Goal: Information Seeking & Learning: Learn about a topic

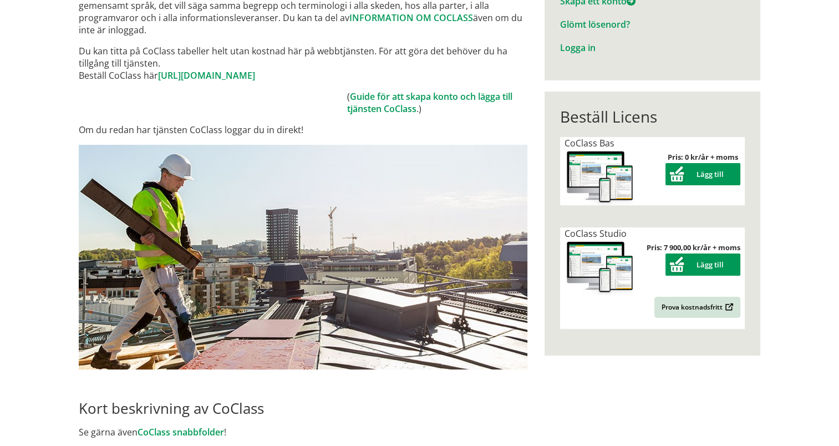
scroll to position [271, 0]
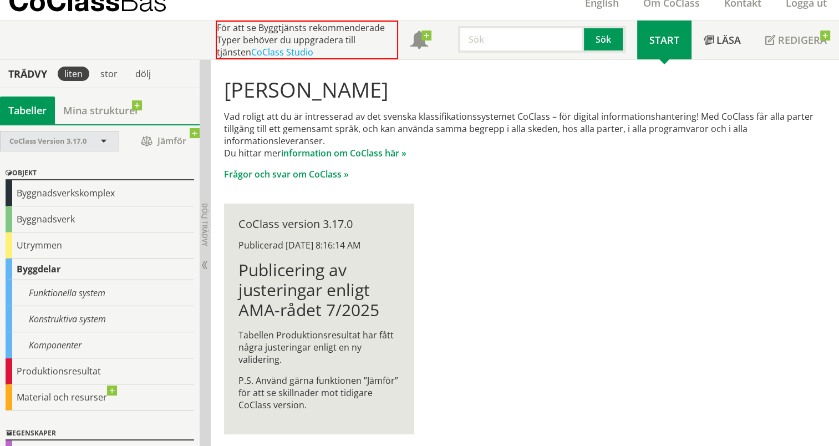
click at [102, 137] on span at bounding box center [104, 142] width 10 height 10
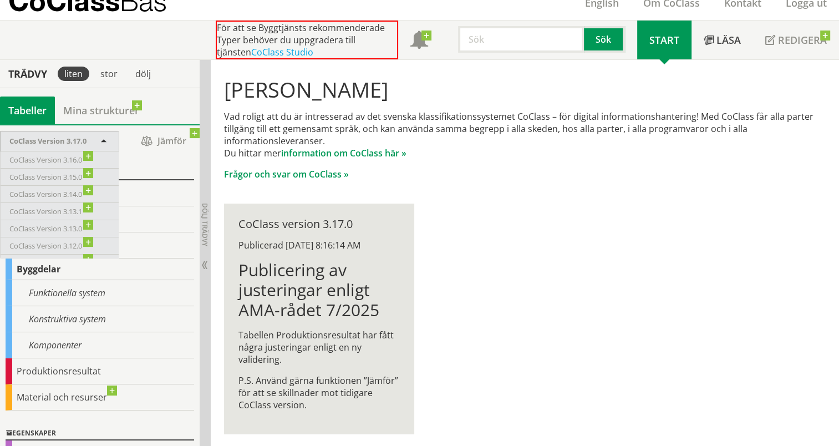
click at [131, 170] on div "Objekt" at bounding box center [100, 173] width 189 height 13
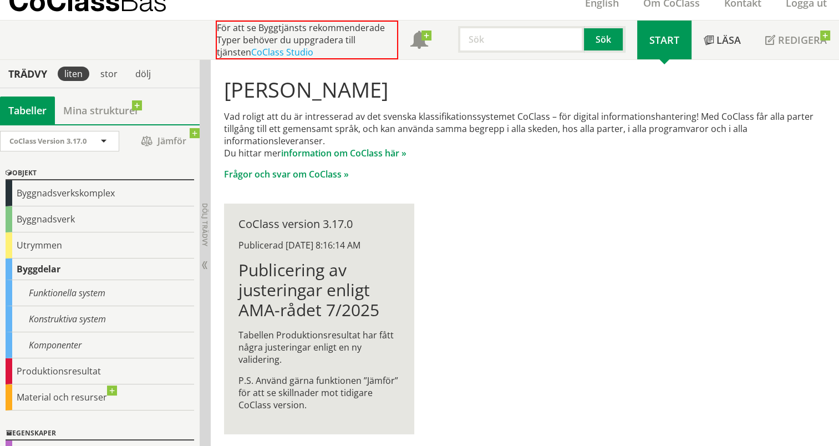
click at [439, 153] on p "Vad roligt att du är intresserad av det svenska klassifikationssystemet CoClass…" at bounding box center [525, 134] width 602 height 49
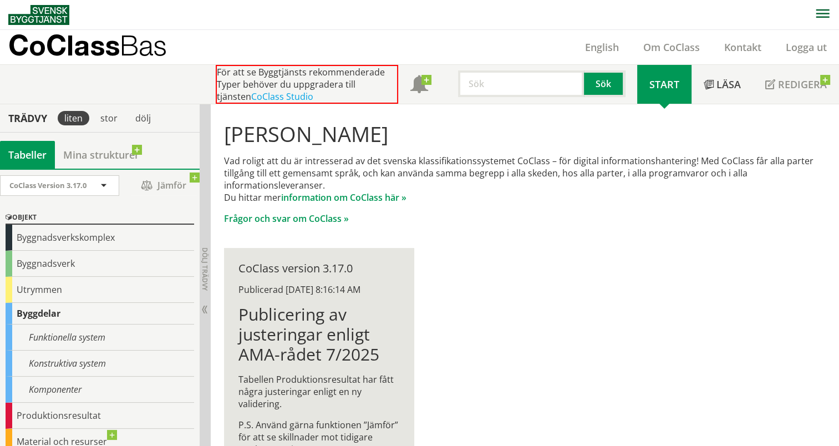
click at [679, 49] on link "Om CoClass" at bounding box center [671, 46] width 81 height 13
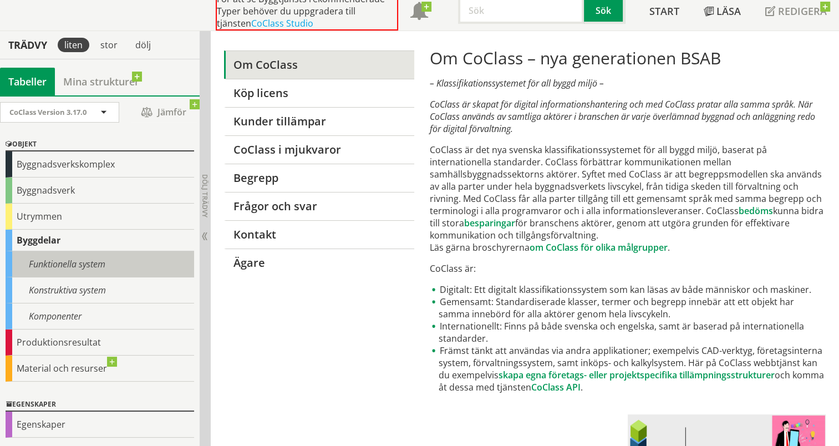
scroll to position [53, 0]
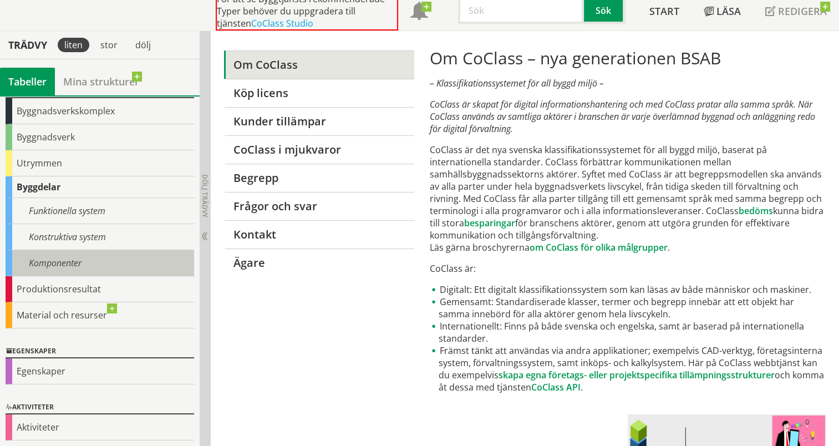
click at [93, 257] on div "Komponenter" at bounding box center [100, 263] width 189 height 26
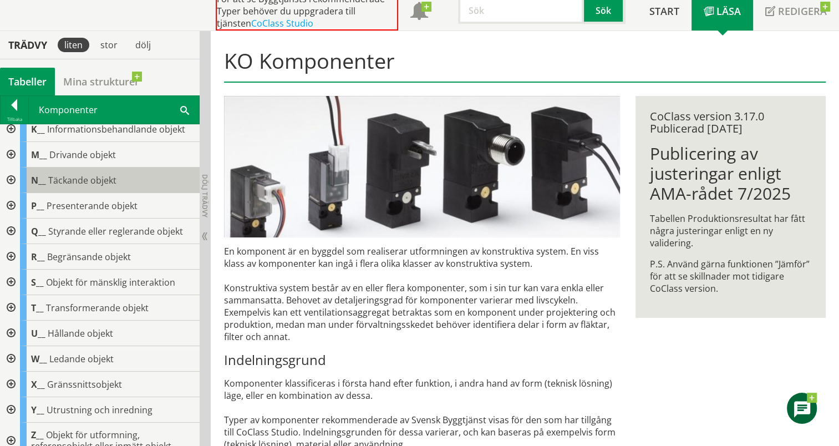
scroll to position [173, 0]
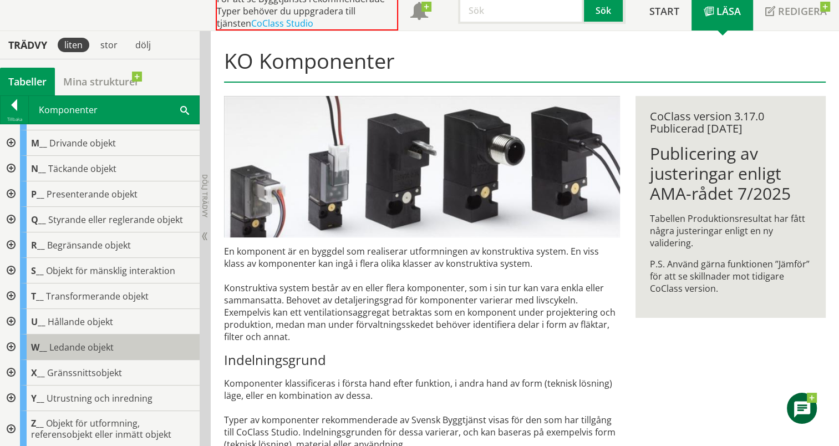
click at [103, 336] on div "W__ Ledande objekt" at bounding box center [110, 347] width 180 height 26
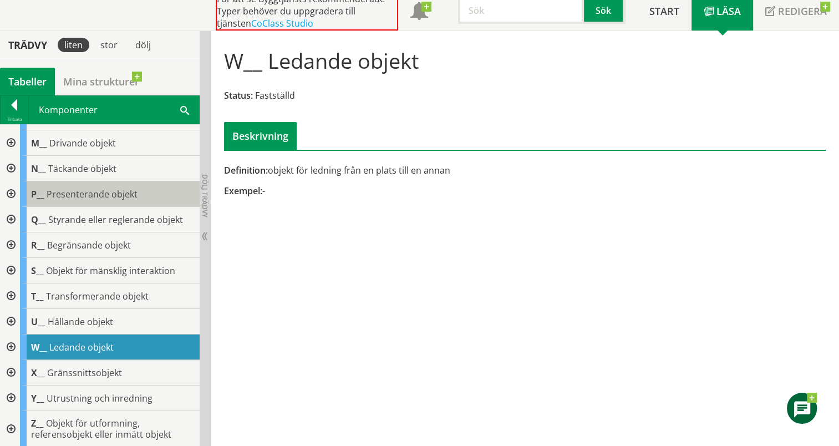
click at [47, 191] on span "Presenterande objekt" at bounding box center [92, 194] width 91 height 12
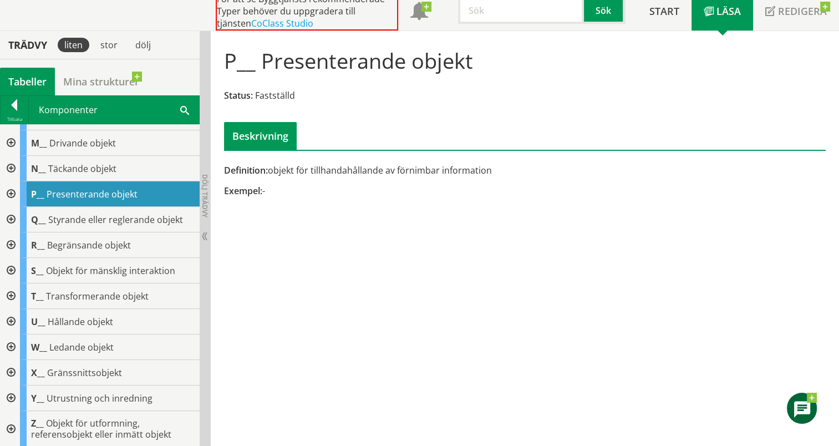
click at [17, 189] on div at bounding box center [10, 194] width 20 height 26
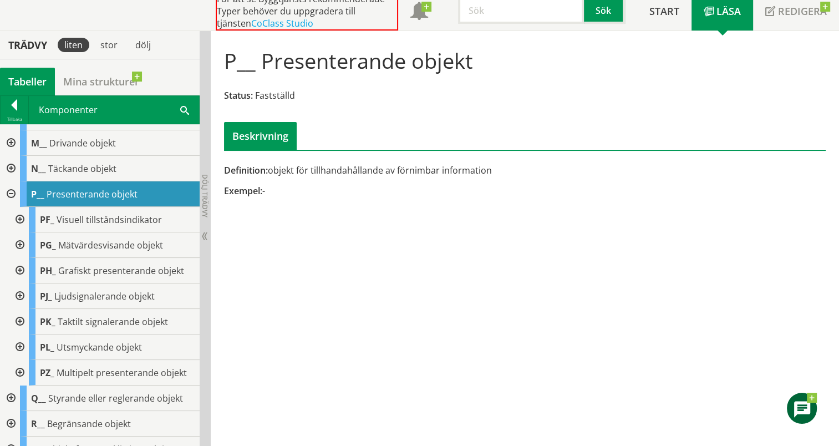
click at [11, 195] on div at bounding box center [10, 194] width 20 height 26
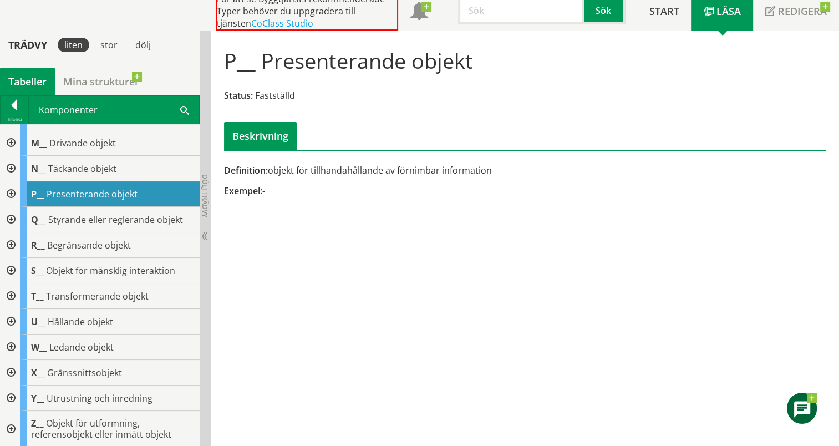
click at [11, 195] on div at bounding box center [10, 194] width 20 height 26
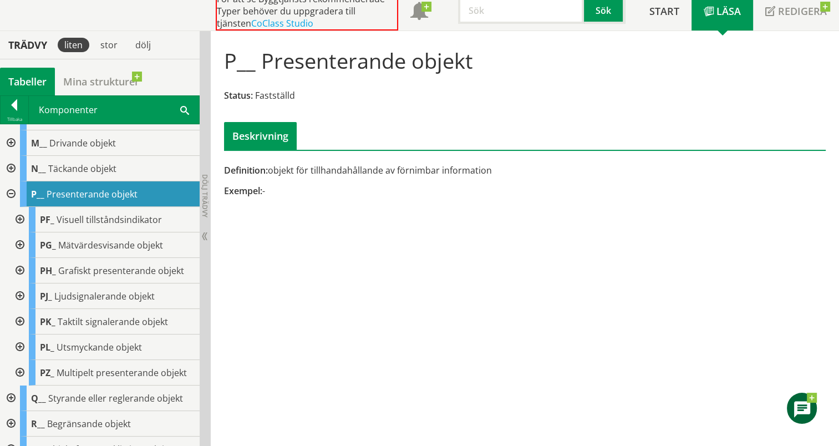
click at [27, 220] on div at bounding box center [19, 220] width 20 height 26
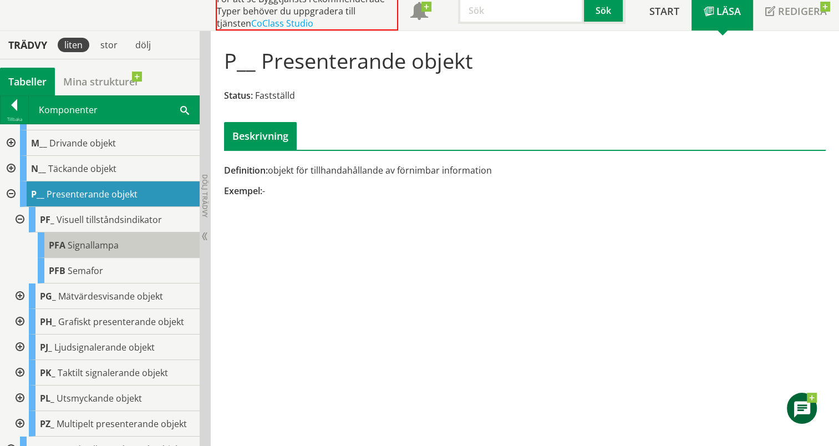
click at [102, 251] on div "PFA Signallampa" at bounding box center [119, 245] width 162 height 26
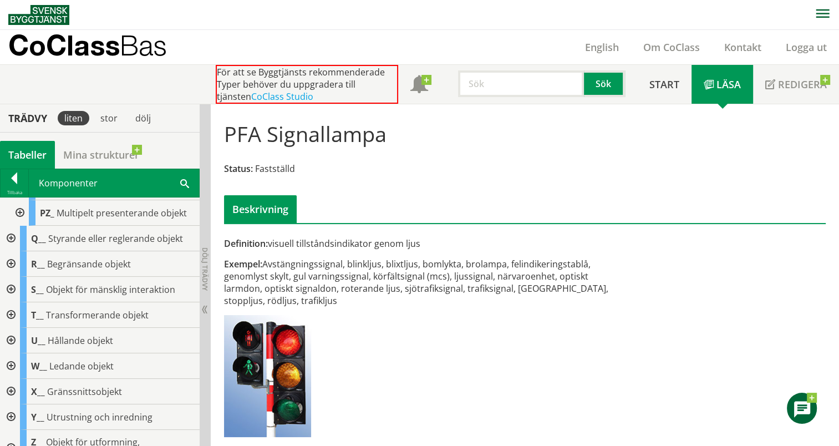
scroll to position [458, 0]
click at [9, 235] on div at bounding box center [10, 238] width 20 height 26
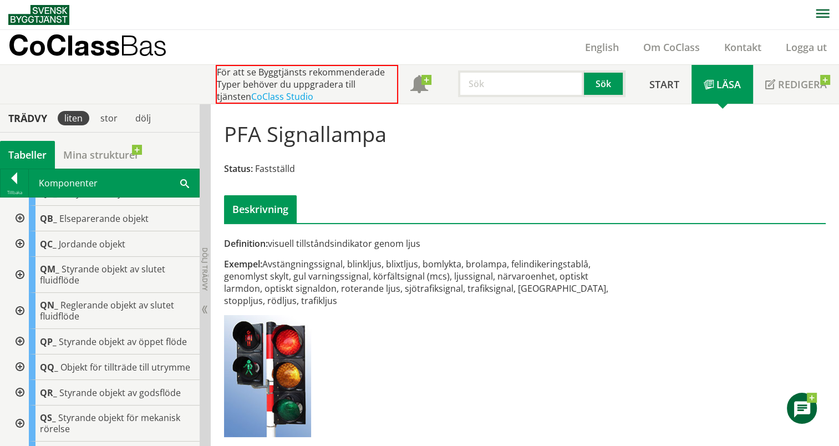
scroll to position [527, 0]
click at [22, 312] on div at bounding box center [19, 312] width 20 height 36
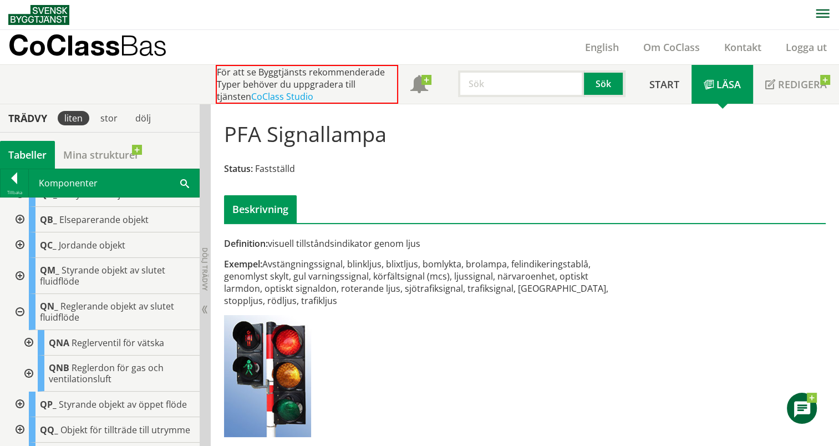
scroll to position [551, 0]
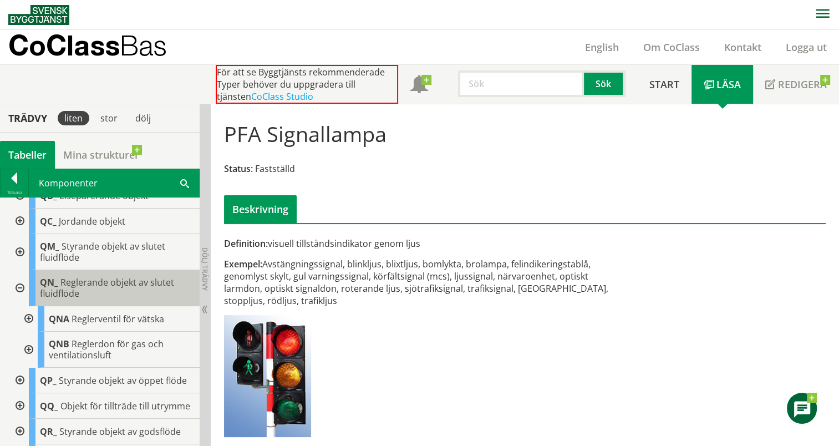
click at [99, 280] on span "Reglerande objekt av slutet fluidflöde" at bounding box center [107, 287] width 134 height 23
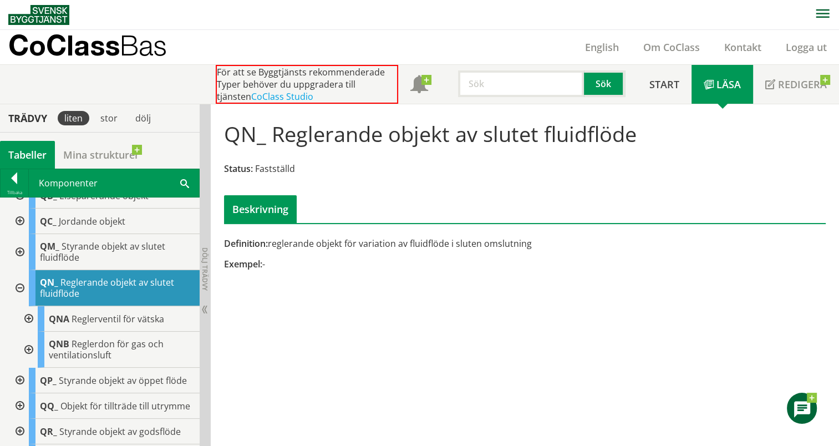
click at [30, 318] on div at bounding box center [28, 319] width 20 height 26
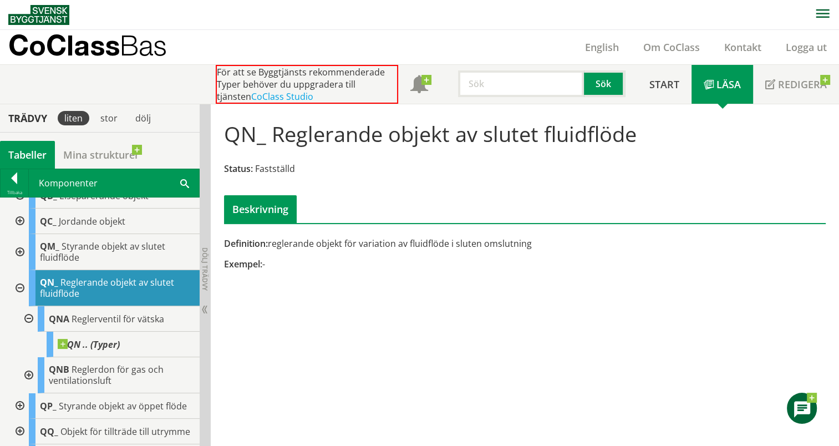
click at [82, 286] on span "Reglerande objekt av slutet fluidflöde" at bounding box center [107, 287] width 134 height 23
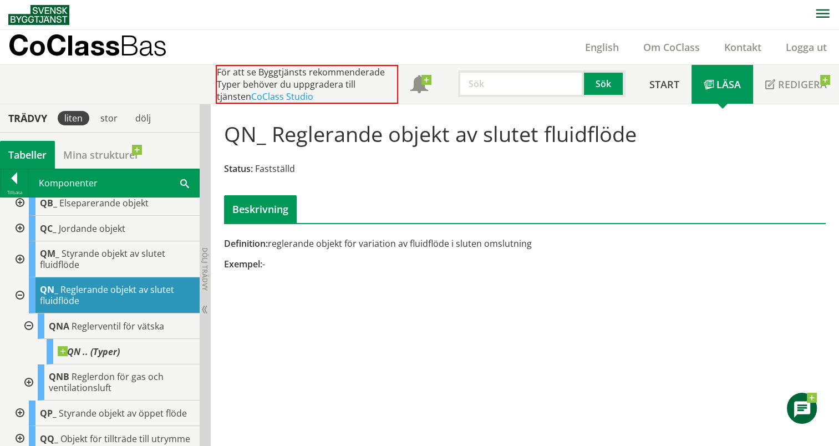
scroll to position [542, 0]
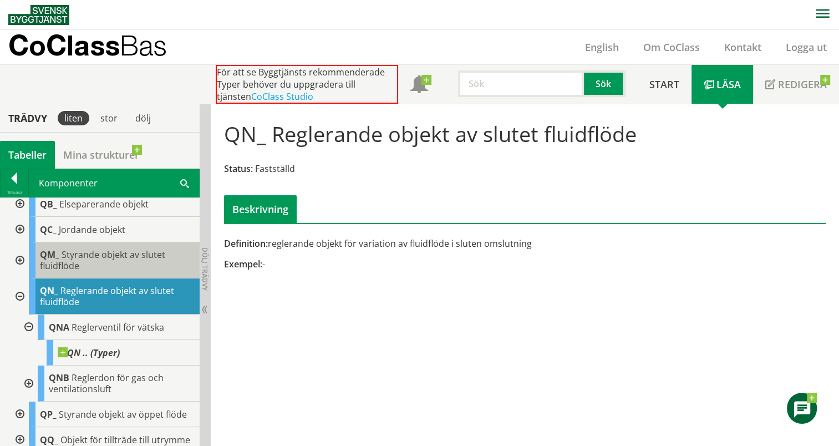
click at [65, 257] on span "Styrande objekt av slutet fluidflöde" at bounding box center [102, 259] width 125 height 23
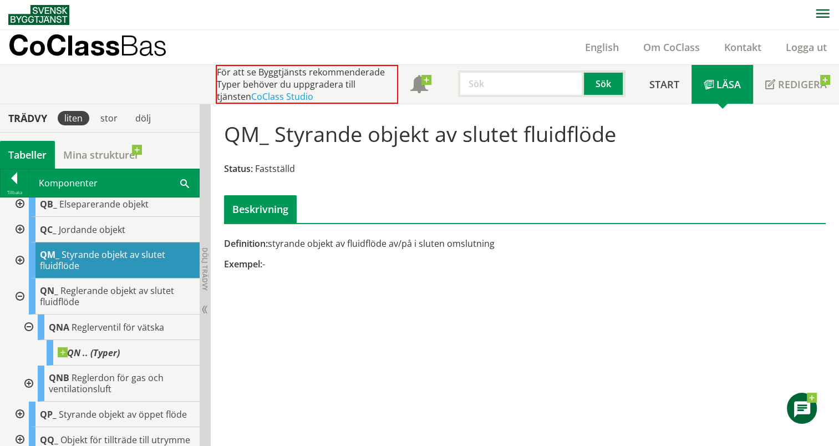
click at [21, 257] on div at bounding box center [19, 260] width 20 height 36
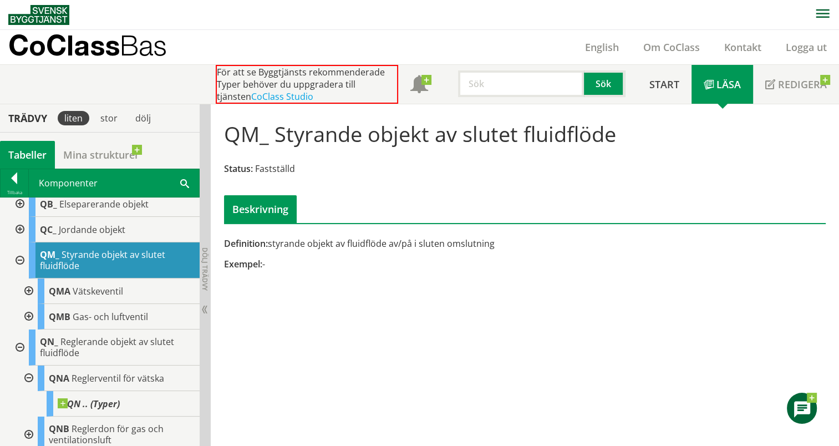
click at [28, 288] on div at bounding box center [28, 291] width 20 height 26
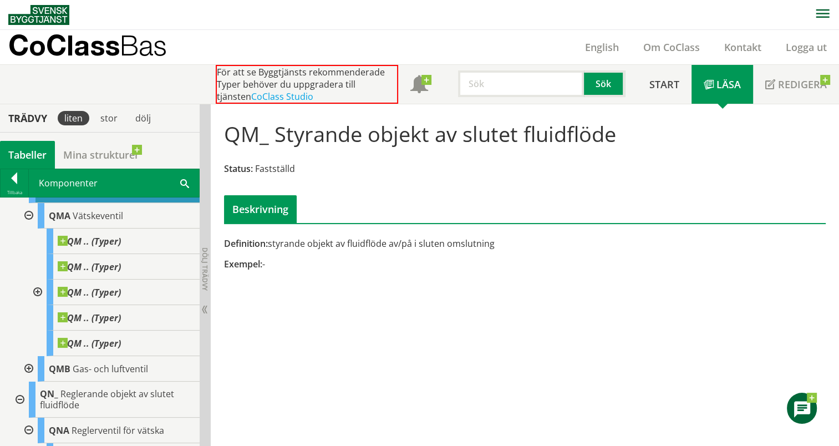
scroll to position [619, 0]
click at [29, 364] on div at bounding box center [28, 368] width 20 height 26
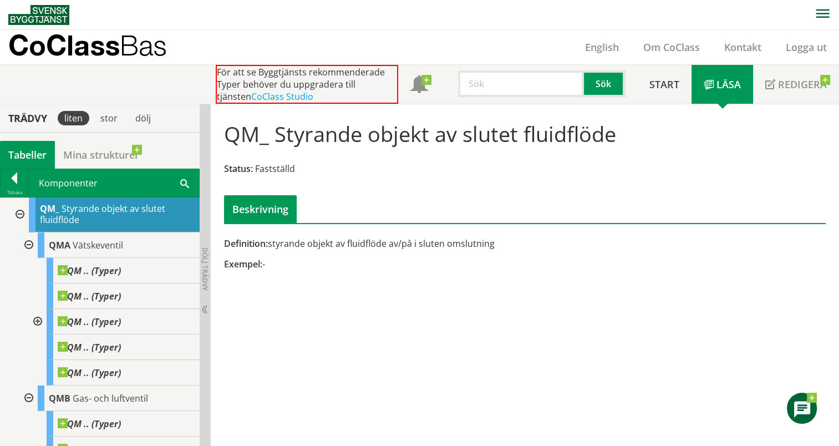
scroll to position [588, 0]
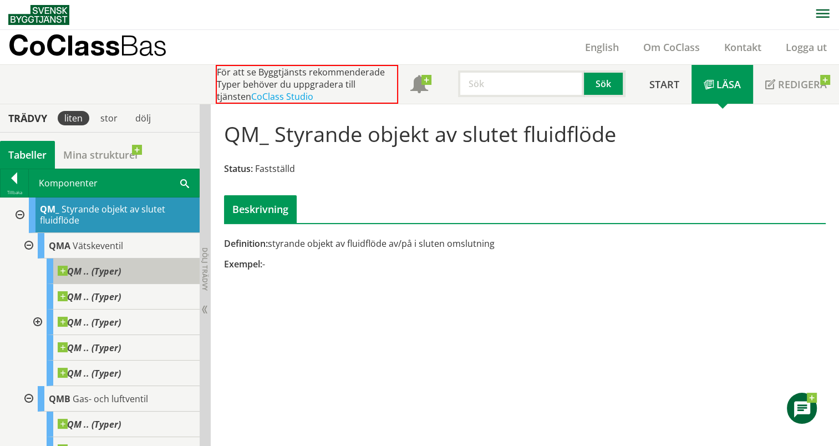
click at [121, 266] on span at bounding box center [121, 266] width 0 height 0
